Goal: Information Seeking & Learning: Learn about a topic

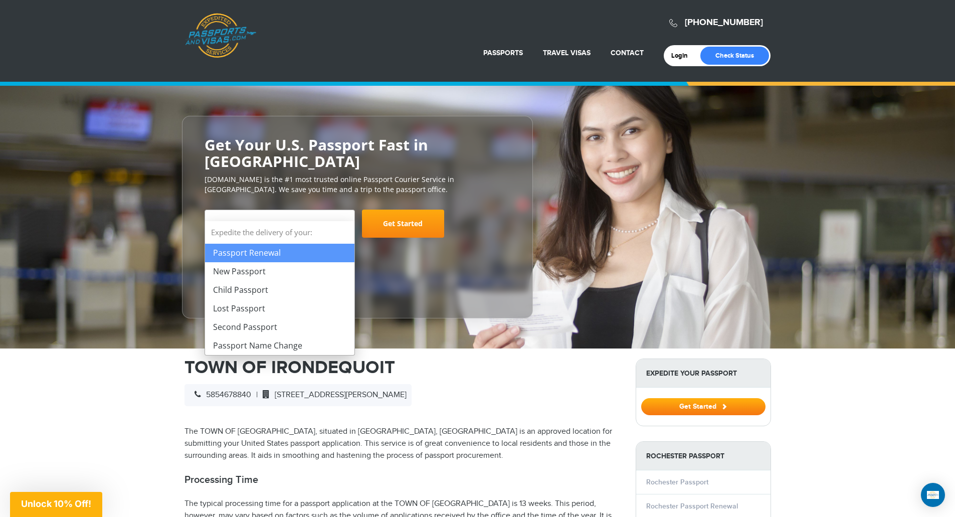
click at [342, 214] on span "Select Your Service" at bounding box center [279, 228] width 132 height 28
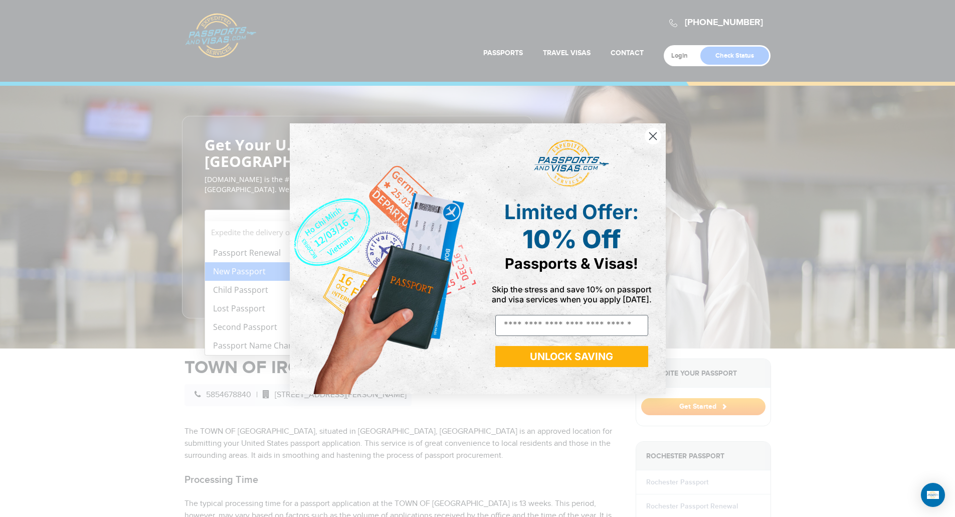
click at [652, 139] on circle "Close dialog" at bounding box center [652, 135] width 17 height 17
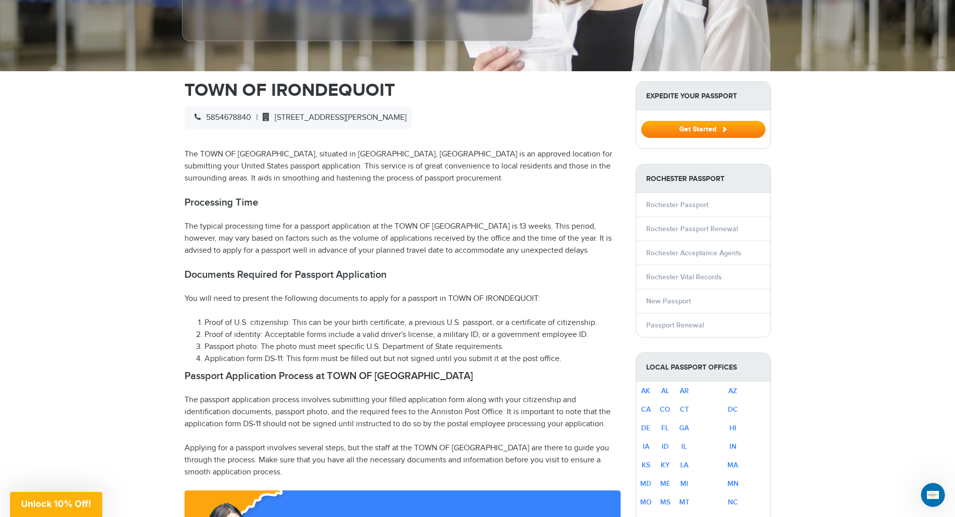
scroll to position [301, 0]
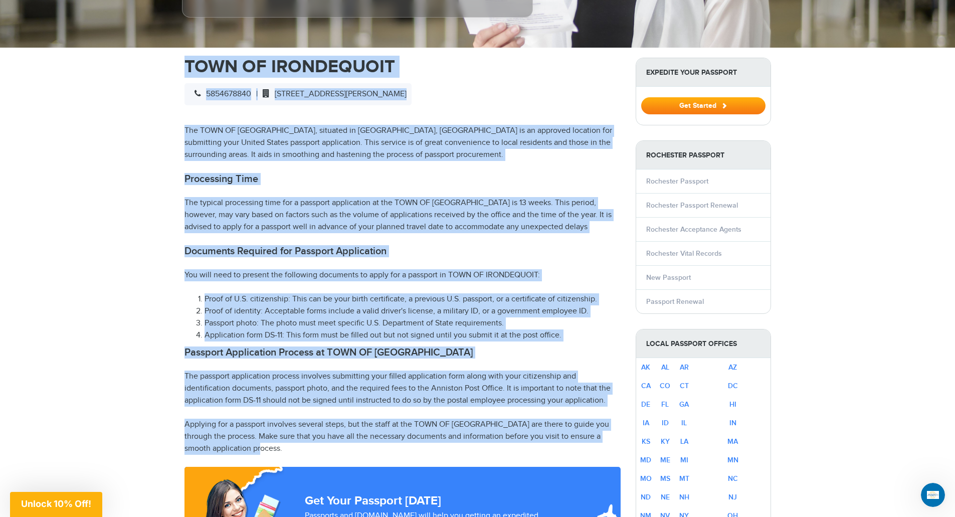
drag, startPoint x: 182, startPoint y: 45, endPoint x: 602, endPoint y: 429, distance: 568.7
copy div "TOWN OF IRONDEQUOIT 5854678840 | [STREET_ADDRESS][PERSON_NAME] The TOWN OF [GEO…"
click at [359, 317] on li "Passport photo: The photo must meet specific U.S. Department of State requireme…" at bounding box center [413, 323] width 416 height 12
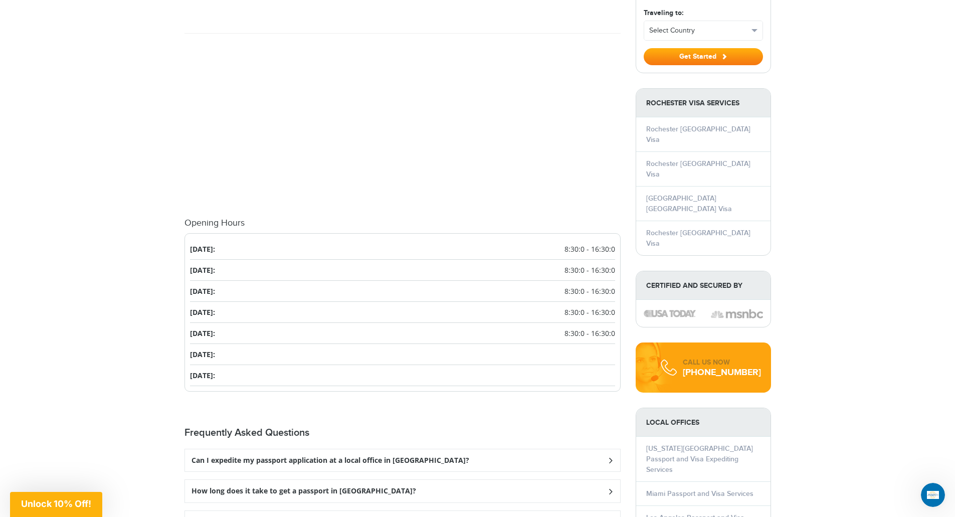
scroll to position [1003, 0]
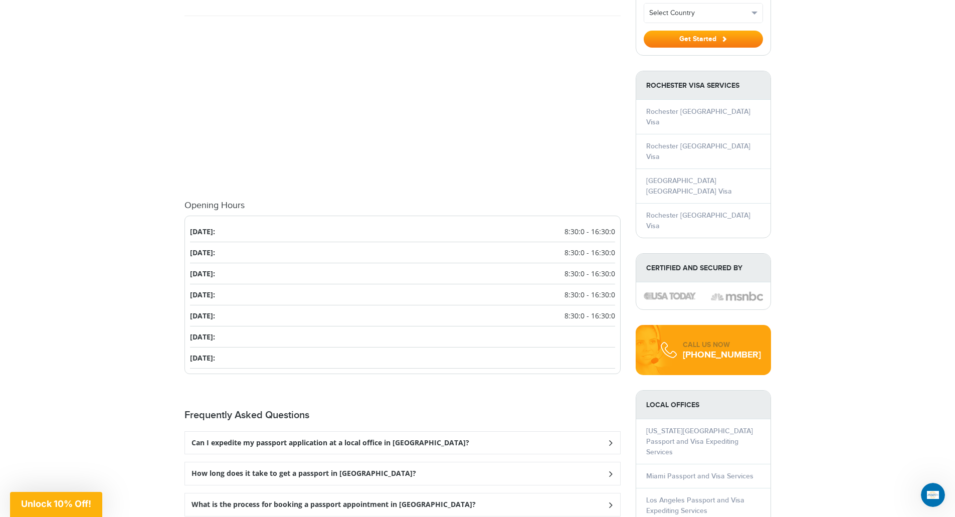
click at [122, 289] on div "[PHONE_NUMBER] Passports & [DOMAIN_NAME] Login Check Status Passports Passport …" at bounding box center [477, 14] width 955 height 2034
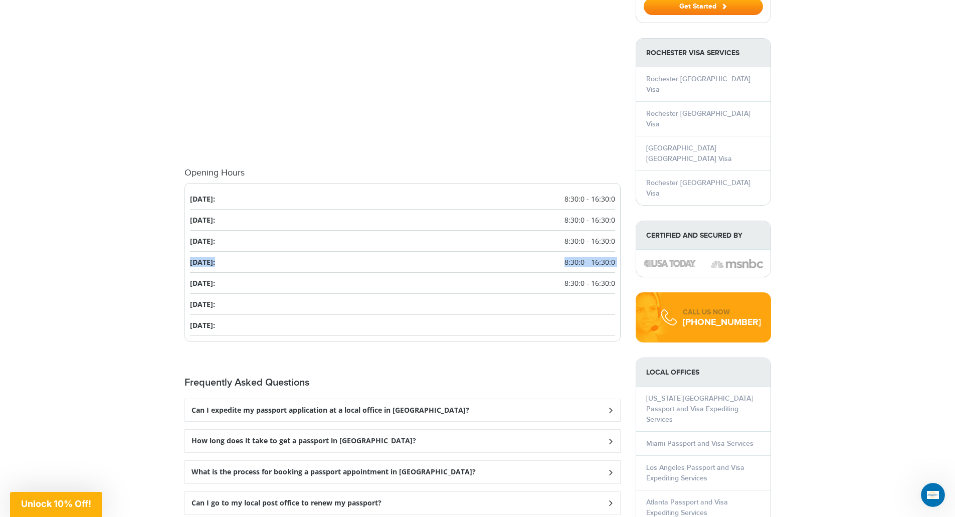
scroll to position [1053, 0]
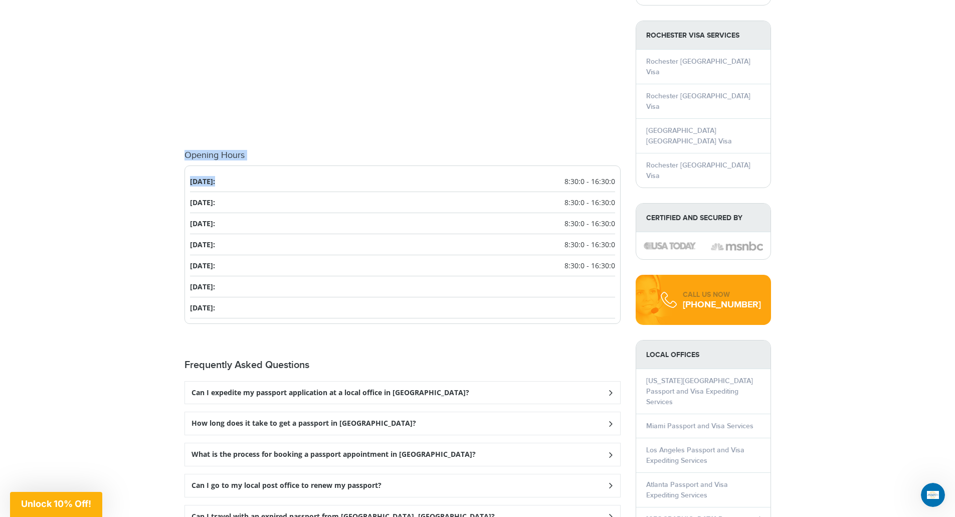
drag, startPoint x: 184, startPoint y: 133, endPoint x: 273, endPoint y: 163, distance: 93.5
click at [273, 163] on div "Opening Hours [DATE]: 8:30:0 - 16:30:0 [DATE]: 8:30:0 - 16:30:0 [DATE]: 8:30:0 …" at bounding box center [402, 236] width 451 height 183
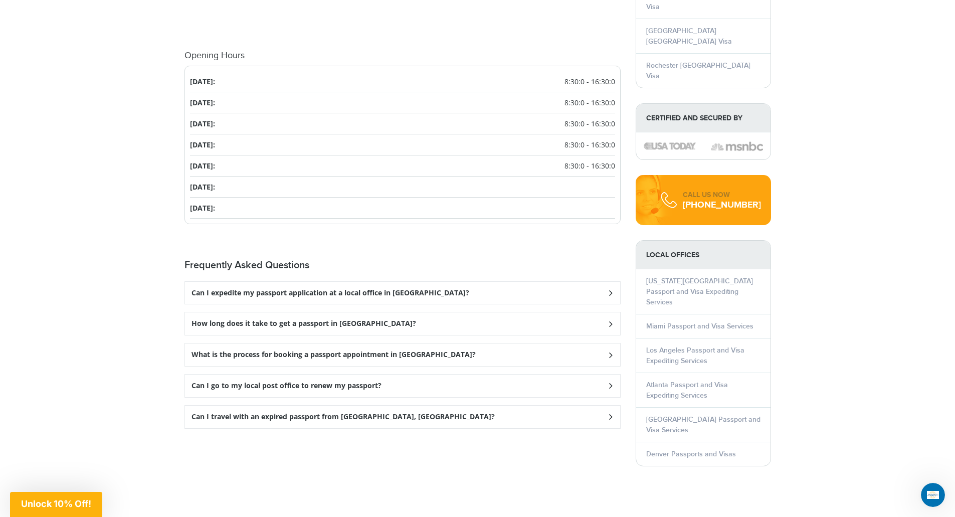
scroll to position [1153, 0]
click at [609, 295] on icon at bounding box center [610, 292] width 10 height 7
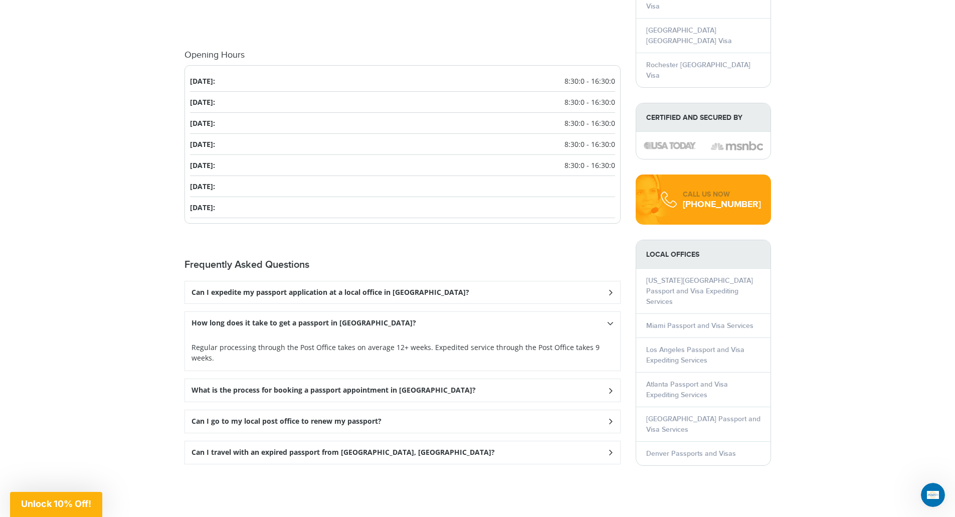
scroll to position [1203, 0]
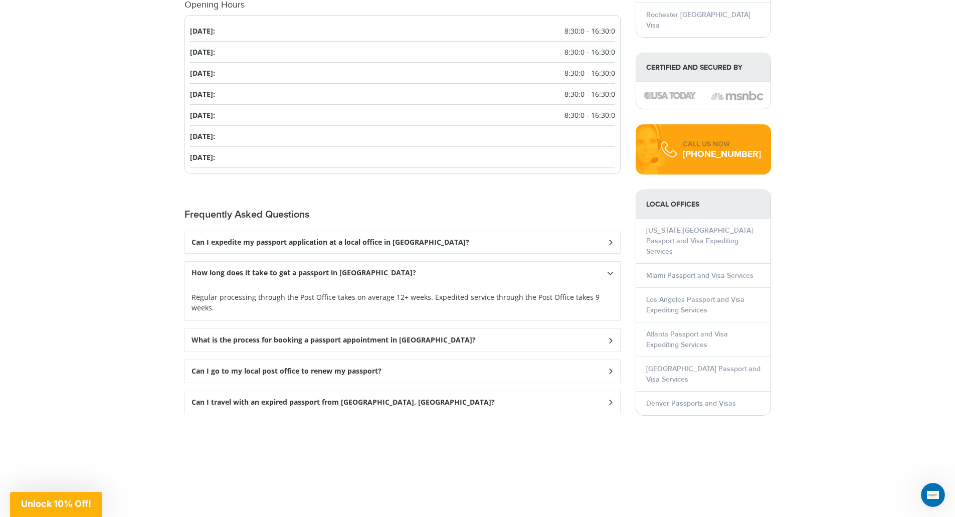
click at [604, 254] on div "What is the process for booking a passport appointment in [GEOGRAPHIC_DATA]?" at bounding box center [402, 242] width 435 height 23
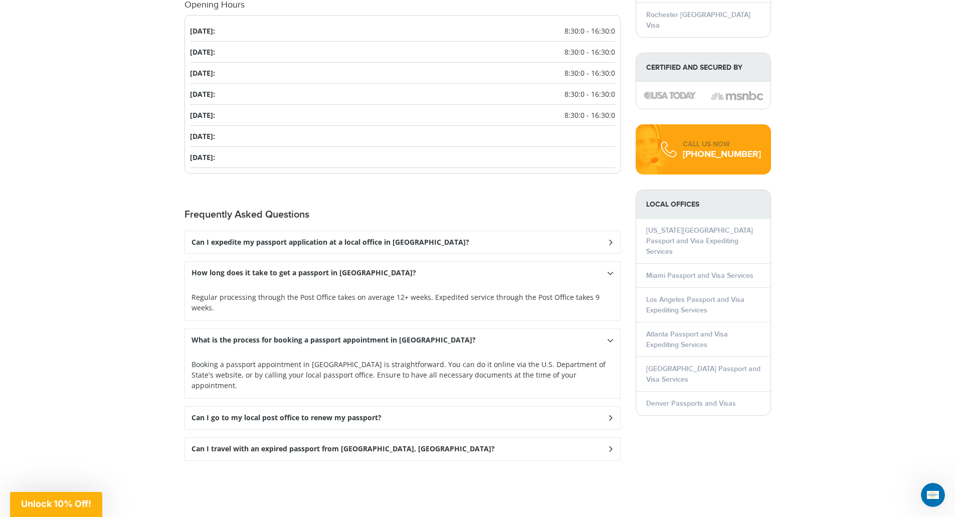
click at [605, 254] on div "Can I travel with an expired passport from [GEOGRAPHIC_DATA], [GEOGRAPHIC_DATA]?" at bounding box center [402, 242] width 435 height 23
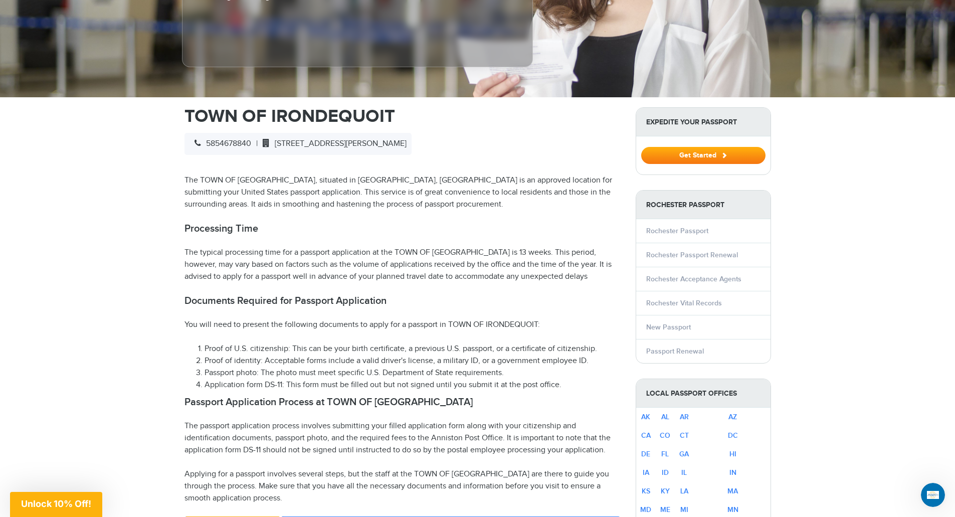
scroll to position [251, 0]
click at [670, 347] on link "Passport Renewal" at bounding box center [675, 351] width 58 height 9
